Goal: Task Accomplishment & Management: Use online tool/utility

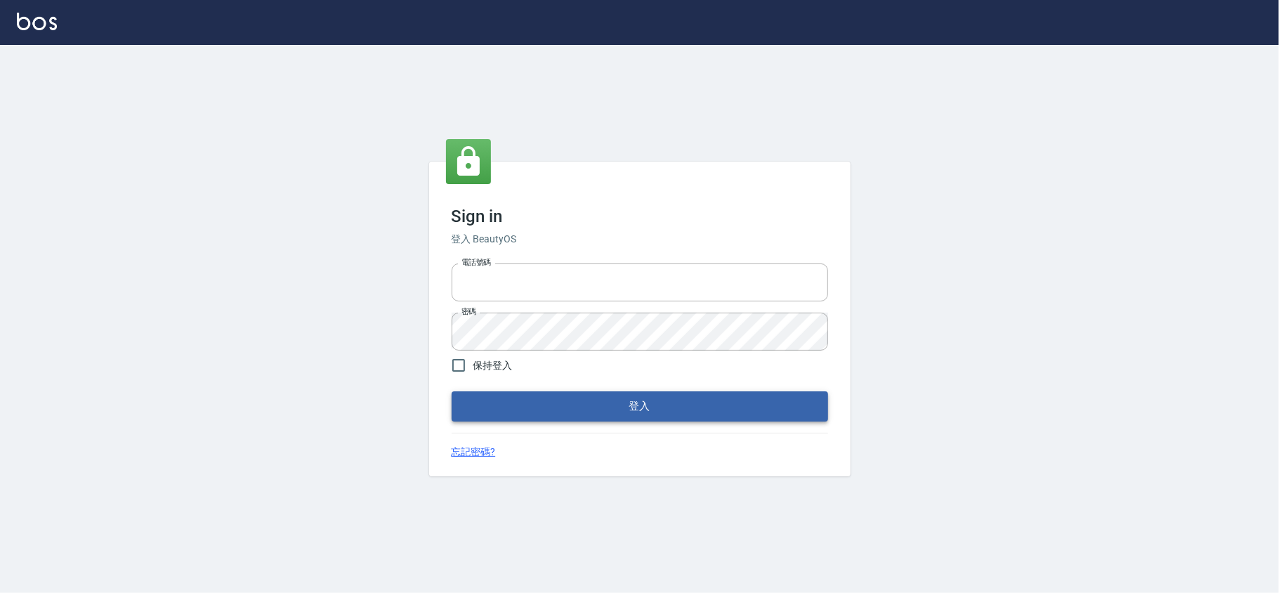
type input "28261007"
click at [474, 405] on button "登入" at bounding box center [640, 406] width 377 height 30
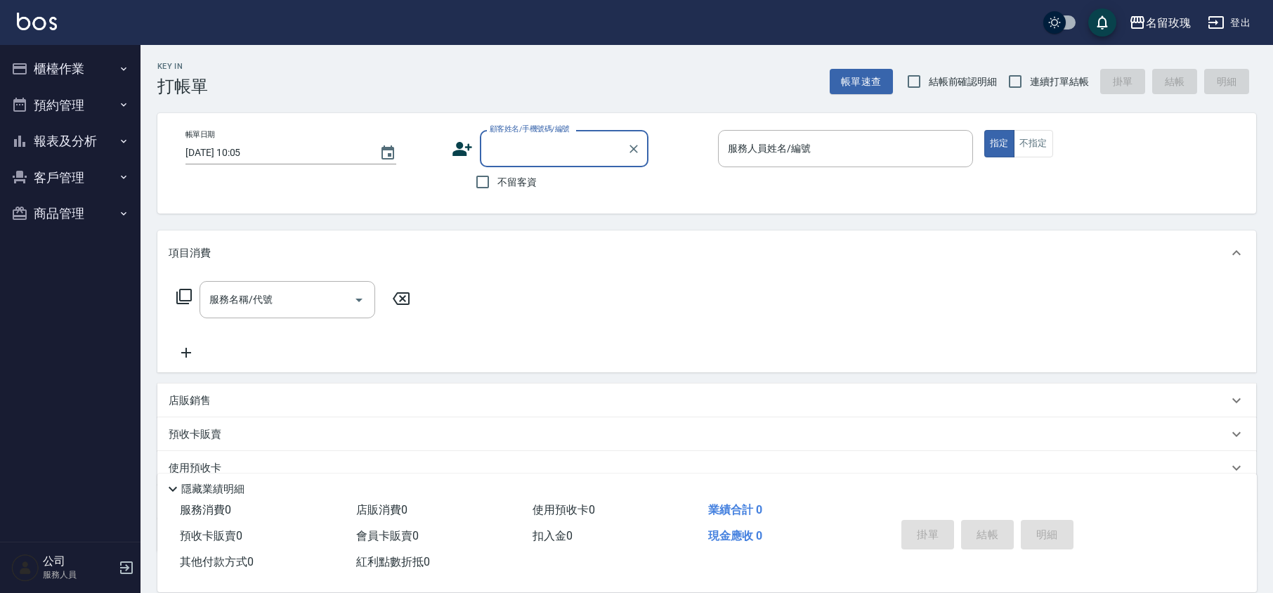
click at [943, 91] on label "結帳前確認明細" at bounding box center [948, 82] width 98 height 30
click at [929, 91] on input "結帳前確認明細" at bounding box center [914, 82] width 30 height 30
checkbox input "true"
click at [1040, 74] on span "連續打單結帳" at bounding box center [1059, 81] width 59 height 15
click at [1030, 74] on input "連續打單結帳" at bounding box center [1016, 82] width 30 height 30
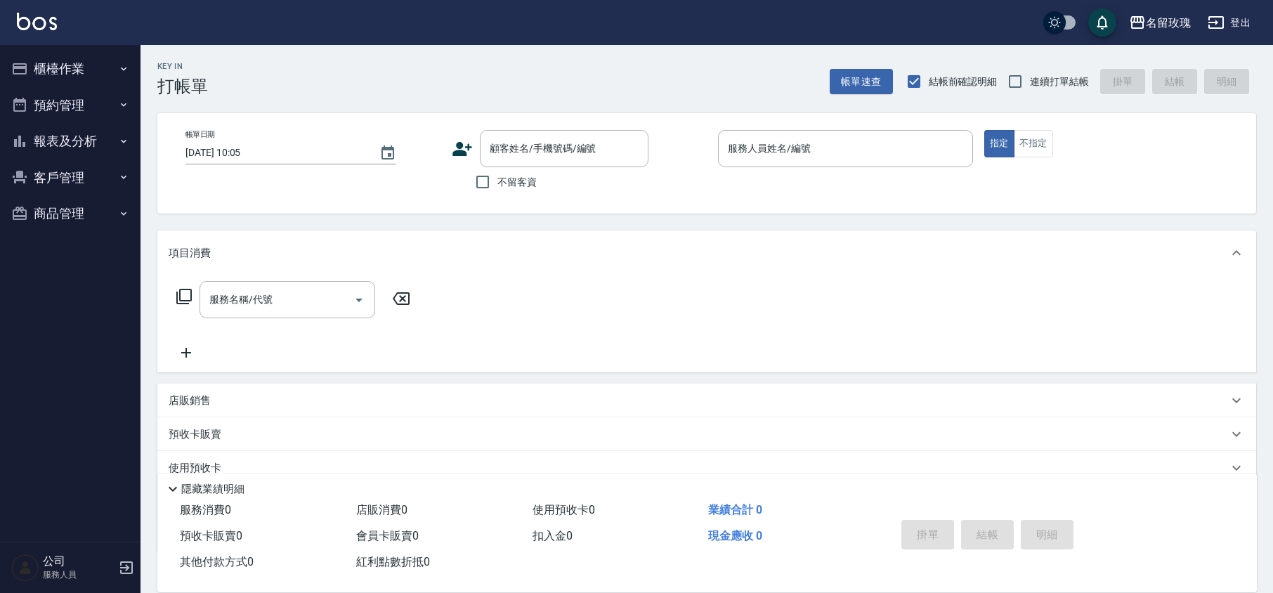
checkbox input "true"
click at [787, 90] on div "Key In 打帳單 帳單速查 結帳前確認明細 連續打單結帳 掛單 結帳 明細" at bounding box center [699, 70] width 1116 height 51
